Goal: Transaction & Acquisition: Purchase product/service

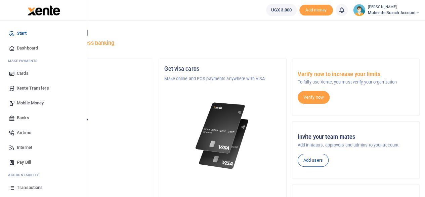
click at [33, 89] on span "Xente Transfers" at bounding box center [33, 88] width 32 height 7
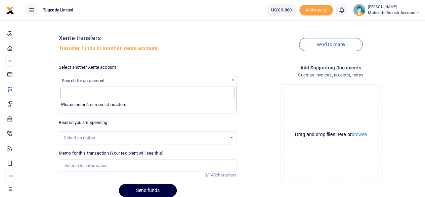
click at [97, 80] on span "Search for an account" at bounding box center [83, 80] width 43 height 5
type input "m"
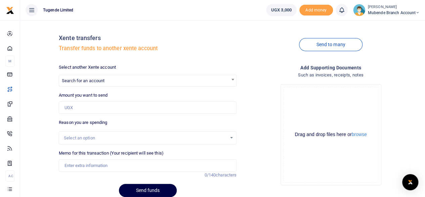
click at [260, 93] on div "Drop your files here Drag and drop files here or browse Powered by Uppy" at bounding box center [331, 135] width 178 height 112
click at [233, 79] on b at bounding box center [232, 80] width 3 height 2
click at [256, 87] on div "Drop your files here Drag and drop files here or browse Powered by Uppy" at bounding box center [331, 135] width 178 height 112
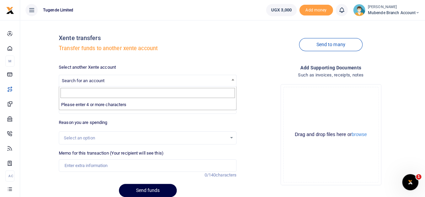
click at [233, 78] on span at bounding box center [232, 79] width 7 height 9
click at [241, 102] on div "Add supporting Documents Such as invoices, receipts, notes Drop your files here…" at bounding box center [330, 133] width 183 height 138
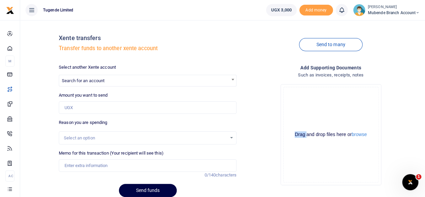
click at [241, 102] on div "Add supporting Documents Such as invoices, receipts, notes Drop your files here…" at bounding box center [330, 133] width 183 height 138
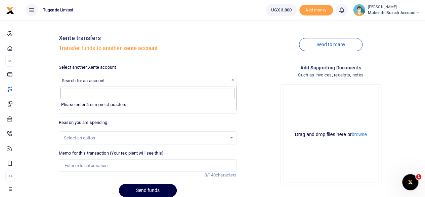
click at [133, 78] on span "Search for an account" at bounding box center [147, 80] width 177 height 10
click at [129, 68] on div "Select another Xente account Search for an account" at bounding box center [148, 75] width 178 height 23
click at [180, 77] on span "Search for an account" at bounding box center [147, 80] width 177 height 10
type input "m"
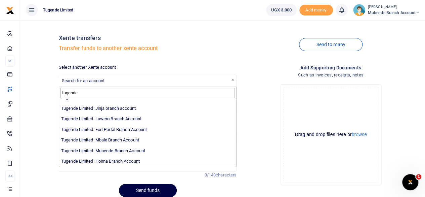
scroll to position [83, 0]
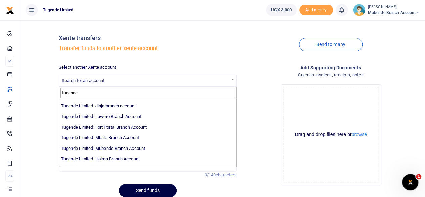
type input "tugende"
